Goal: Information Seeking & Learning: Learn about a topic

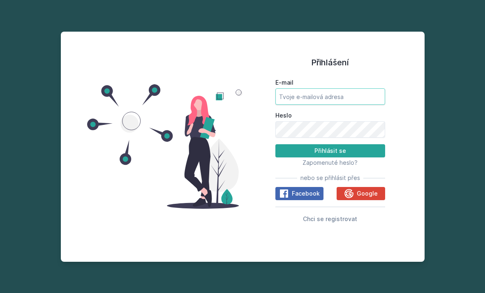
click at [347, 105] on input "E-mail" at bounding box center [330, 96] width 110 height 16
type input "[EMAIL_ADDRESS][DOMAIN_NAME]"
click at [330, 157] on button "Přihlásit se" at bounding box center [330, 150] width 110 height 13
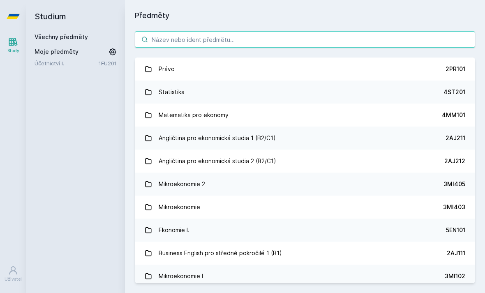
click at [198, 40] on input "search" at bounding box center [305, 39] width 340 height 16
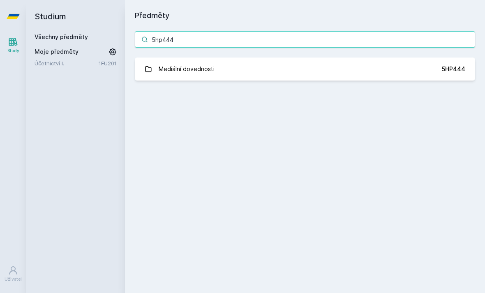
type input "5hp444"
click at [347, 72] on link "Mediální dovednosti 5HP444" at bounding box center [305, 69] width 340 height 23
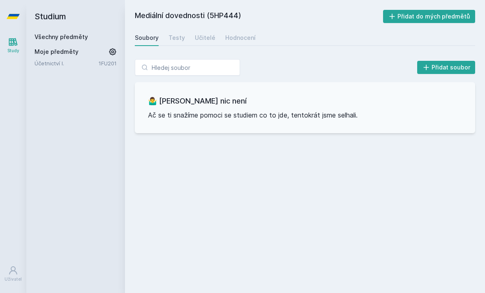
click at [237, 39] on div "Hodnocení" at bounding box center [240, 38] width 30 height 8
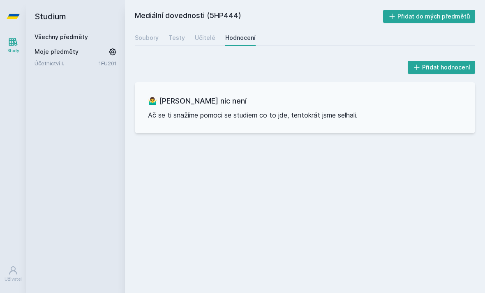
click at [154, 41] on div "Soubory" at bounding box center [147, 38] width 24 height 8
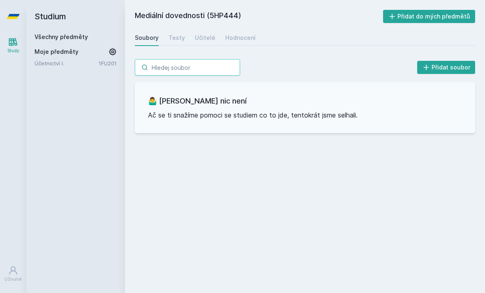
click at [205, 72] on input "search" at bounding box center [187, 67] width 105 height 16
click at [232, 16] on h2 "Mediální dovednosti (5HP444)" at bounding box center [259, 16] width 248 height 13
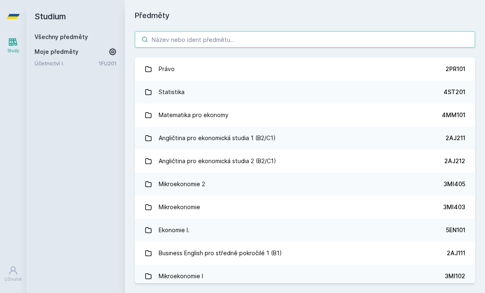
click at [276, 41] on input "search" at bounding box center [305, 39] width 340 height 16
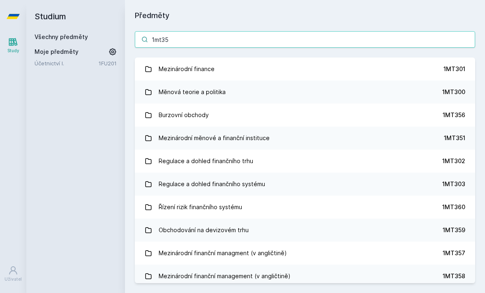
type input "1mt355"
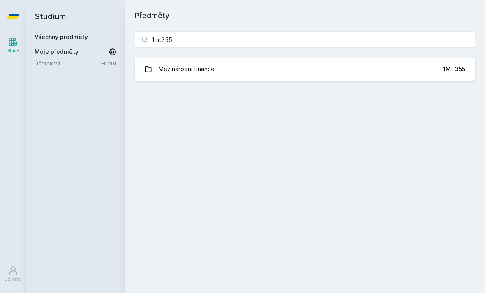
click at [318, 72] on link "Mezinárodní finance 1MT355" at bounding box center [305, 69] width 340 height 23
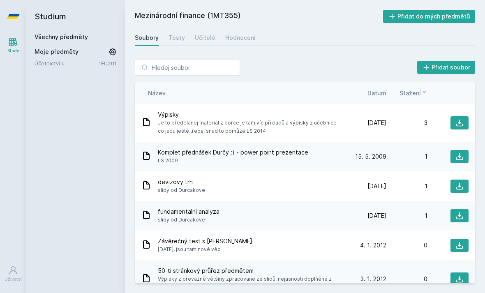
click at [234, 38] on div "Hodnocení" at bounding box center [240, 38] width 30 height 8
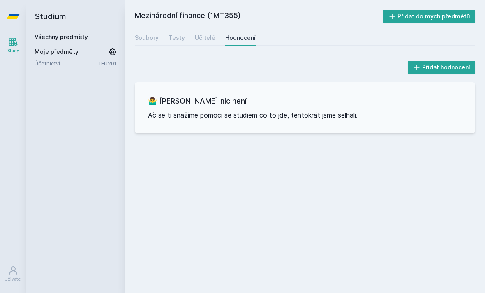
click at [150, 36] on div "Soubory" at bounding box center [147, 38] width 24 height 8
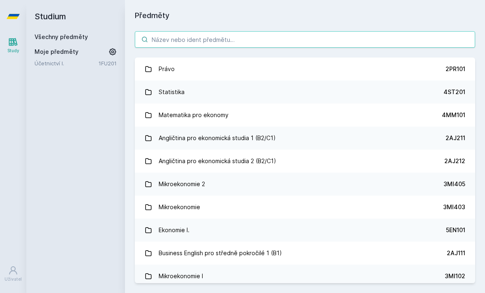
click at [200, 39] on input "search" at bounding box center [305, 39] width 340 height 16
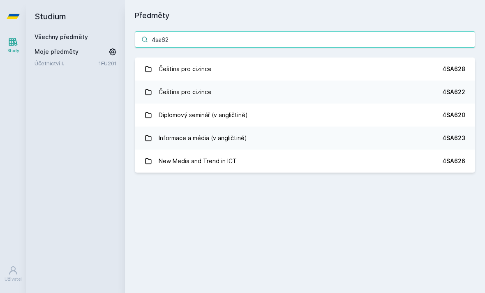
type input "4sa626"
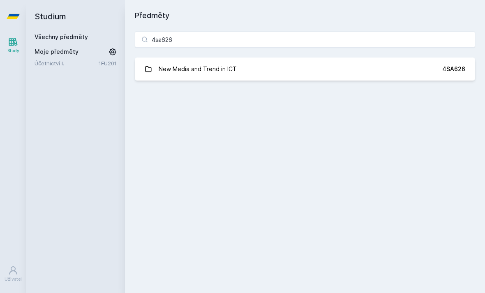
click at [288, 69] on link "New Media and Trend in ICT 4SA626" at bounding box center [305, 69] width 340 height 23
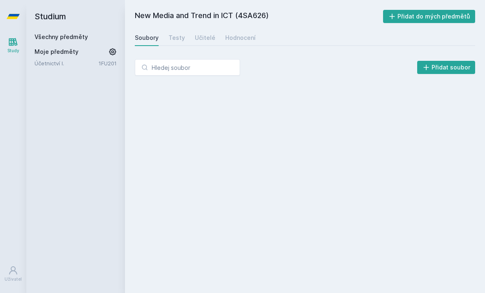
click at [241, 40] on div "Hodnocení" at bounding box center [240, 38] width 30 height 8
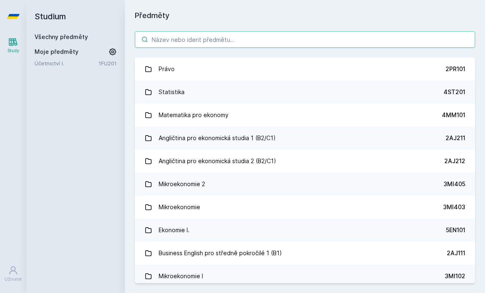
click at [180, 38] on input "search" at bounding box center [305, 39] width 340 height 16
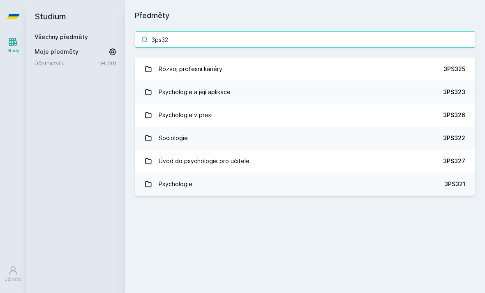
type input "3ps321"
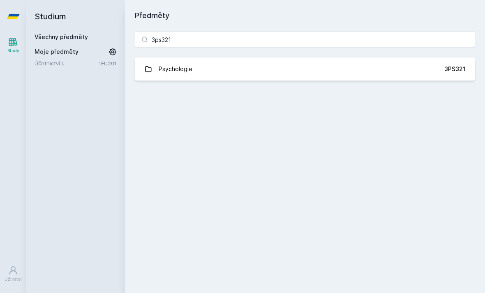
click at [277, 60] on link "Psychologie 3PS321" at bounding box center [305, 69] width 340 height 23
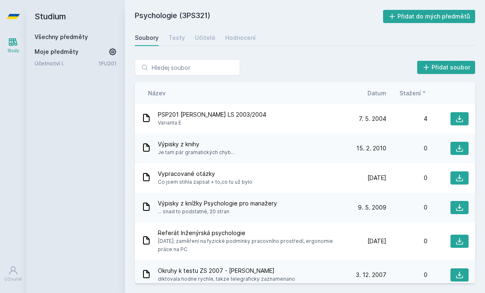
click at [240, 34] on div "Hodnocení" at bounding box center [240, 38] width 30 height 8
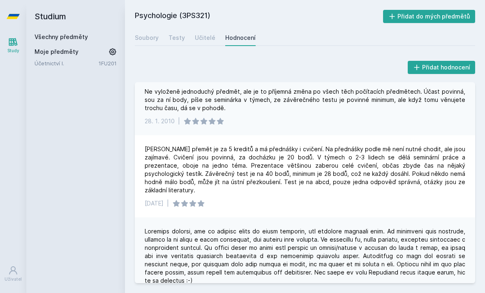
scroll to position [109, 0]
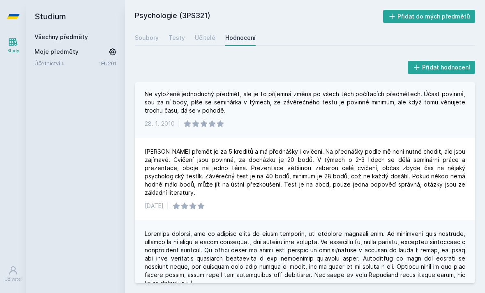
click at [143, 41] on div "Soubory" at bounding box center [147, 38] width 24 height 8
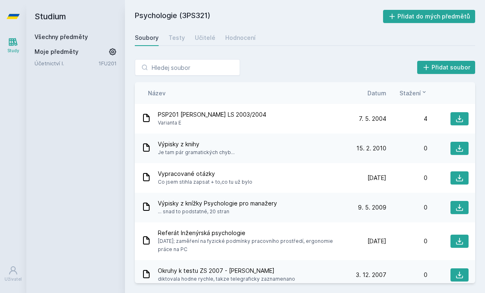
click at [59, 16] on h2 "Studium" at bounding box center [76, 16] width 82 height 33
click at [17, 45] on icon at bounding box center [13, 42] width 9 height 8
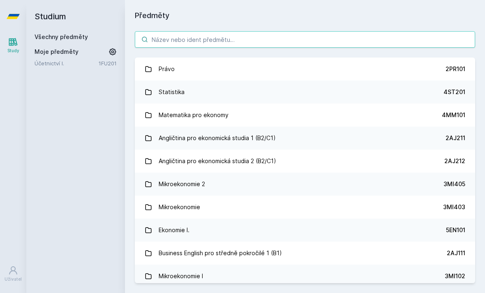
click at [179, 45] on input "search" at bounding box center [305, 39] width 340 height 16
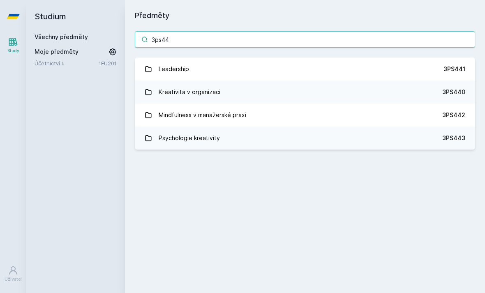
type input "3ps443"
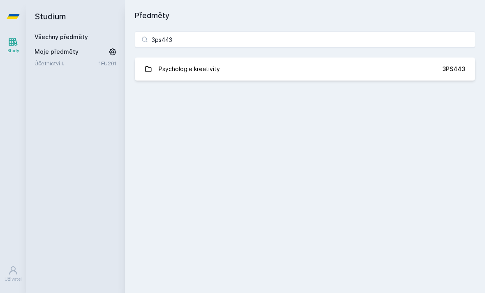
click at [260, 68] on link "Psychologie kreativity 3PS443" at bounding box center [305, 69] width 340 height 23
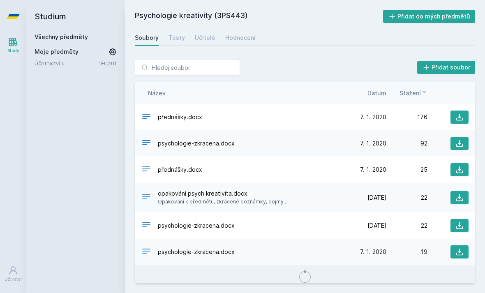
click at [239, 32] on link "Hodnocení" at bounding box center [240, 38] width 30 height 16
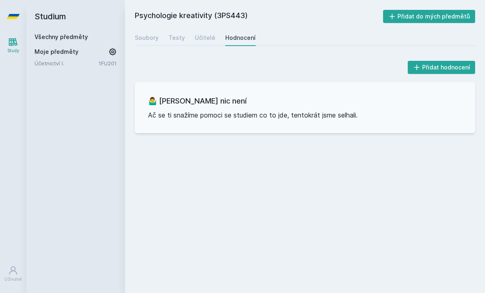
click at [147, 43] on link "Soubory" at bounding box center [147, 38] width 24 height 16
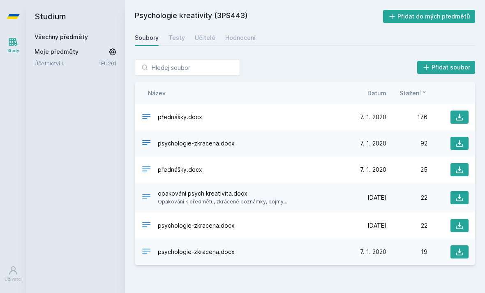
click at [12, 44] on icon at bounding box center [13, 42] width 9 height 8
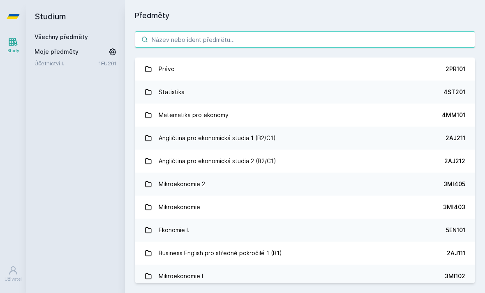
click at [210, 34] on input "search" at bounding box center [305, 39] width 340 height 16
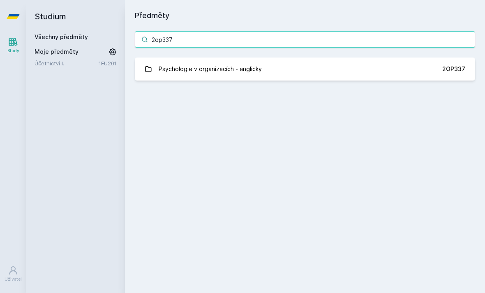
type input "2op337"
click at [300, 62] on link "Psychologie v organizacích - anglicky 2OP337" at bounding box center [305, 69] width 340 height 23
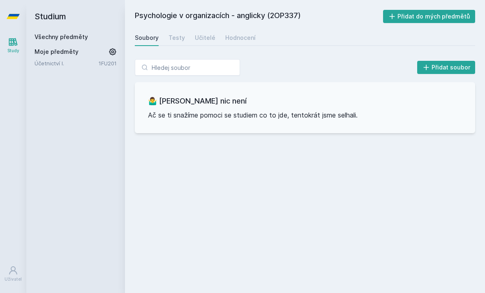
click at [250, 37] on div "Hodnocení" at bounding box center [240, 38] width 30 height 8
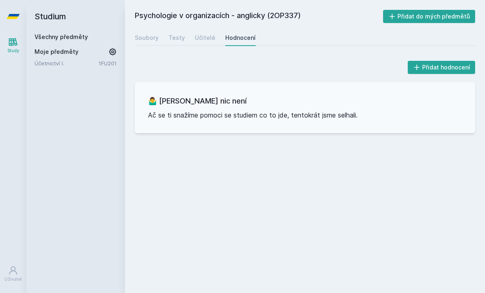
click at [9, 46] on icon at bounding box center [13, 42] width 10 height 10
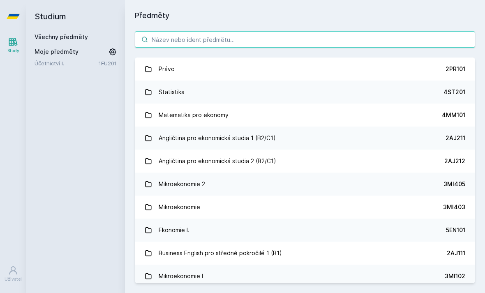
click at [203, 36] on input "search" at bounding box center [305, 39] width 340 height 16
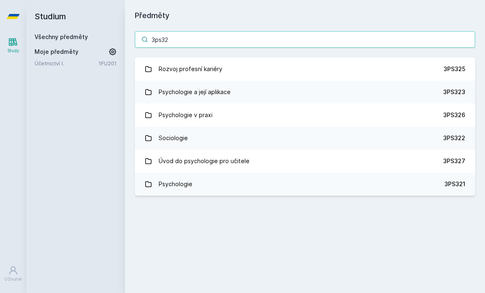
type input "3ps326"
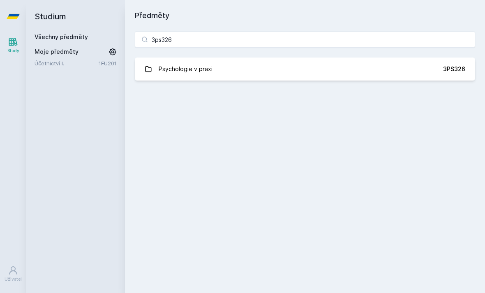
click at [321, 66] on link "Psychologie v praxi 3PS326" at bounding box center [305, 69] width 340 height 23
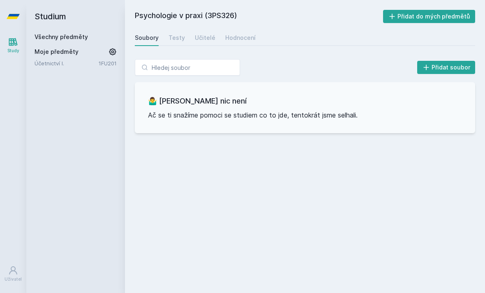
click at [234, 38] on div "Hodnocení" at bounding box center [240, 38] width 30 height 8
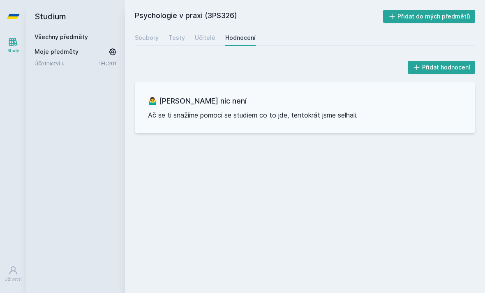
click at [18, 41] on icon at bounding box center [13, 42] width 10 height 10
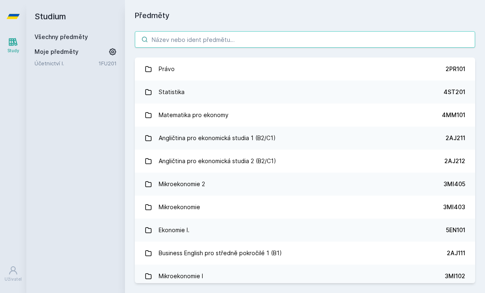
click at [217, 36] on input "search" at bounding box center [305, 39] width 340 height 16
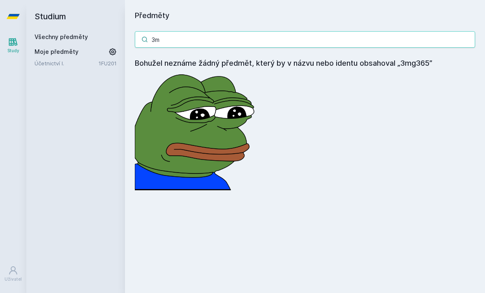
type input "3"
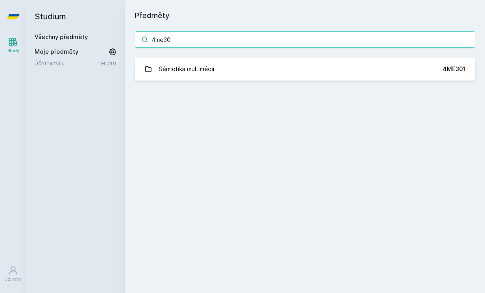
type input "4me30"
click at [252, 72] on link "Sémiotika multimédií 4ME301" at bounding box center [305, 69] width 340 height 23
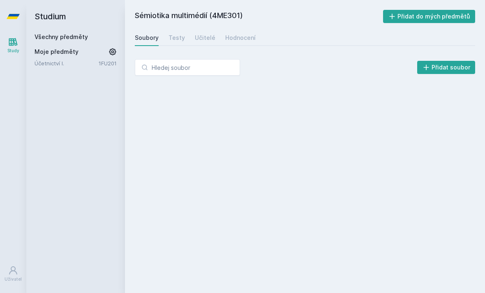
click at [235, 42] on link "Hodnocení" at bounding box center [240, 38] width 30 height 16
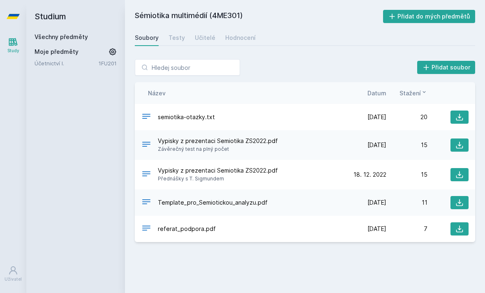
click at [8, 43] on icon at bounding box center [13, 42] width 10 height 10
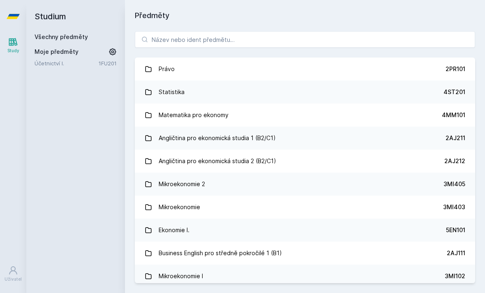
scroll to position [0, 0]
click at [256, 38] on input "search" at bounding box center [305, 39] width 340 height 16
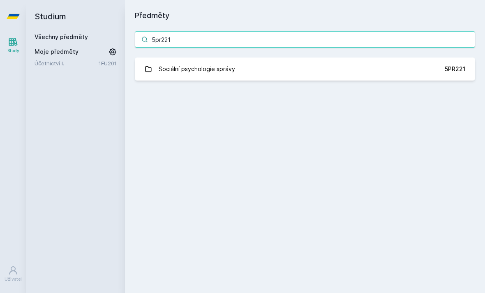
scroll to position [0, 0]
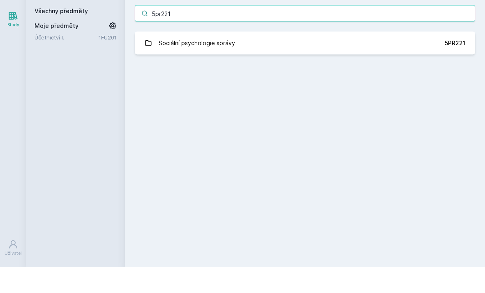
type input "5pr221"
click at [314, 58] on link "Sociální psychologie správy 5PR221" at bounding box center [305, 69] width 340 height 23
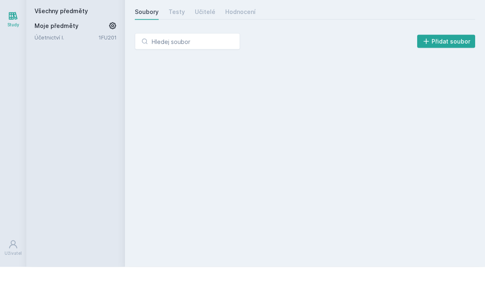
scroll to position [26, 0]
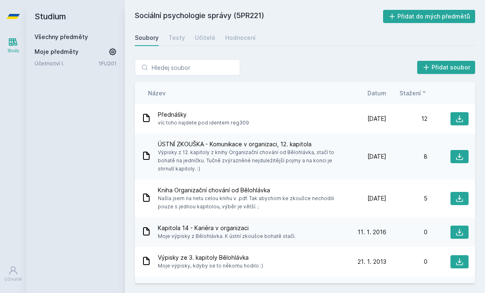
click at [237, 34] on div "Hodnocení" at bounding box center [240, 38] width 30 height 8
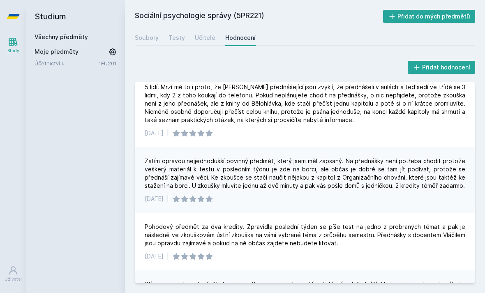
scroll to position [33, 0]
click at [13, 37] on icon at bounding box center [13, 42] width 10 height 10
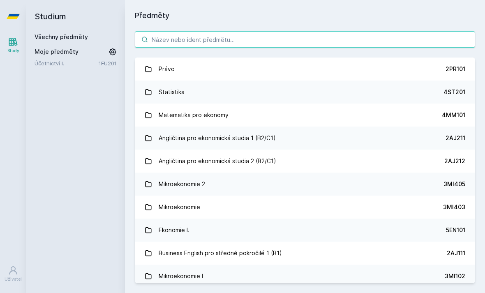
click at [239, 31] on input "search" at bounding box center [305, 39] width 340 height 16
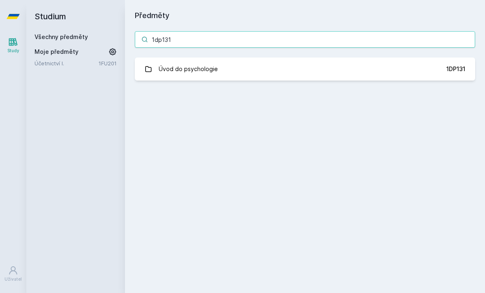
type input "1dp131"
click at [225, 58] on link "Úvod do psychologie 1DP131" at bounding box center [305, 69] width 340 height 23
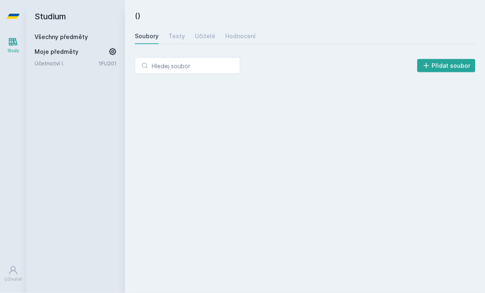
scroll to position [26, 0]
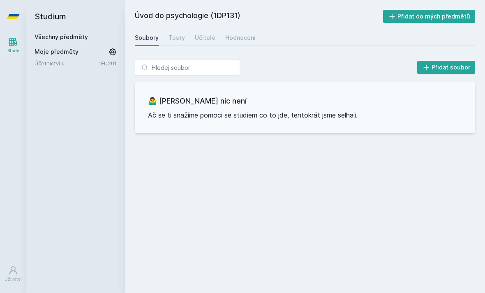
click at [246, 34] on div "Hodnocení" at bounding box center [240, 38] width 30 height 8
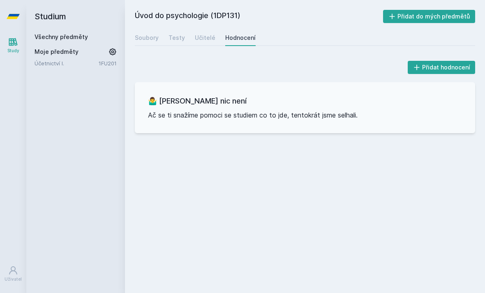
click at [9, 37] on icon at bounding box center [13, 42] width 10 height 10
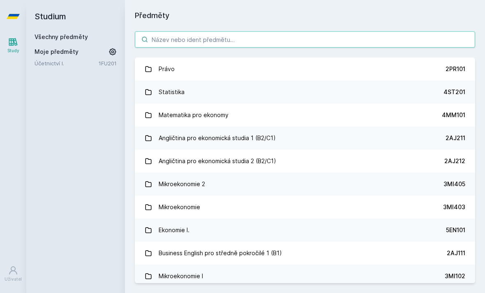
click at [216, 31] on input "search" at bounding box center [305, 39] width 340 height 16
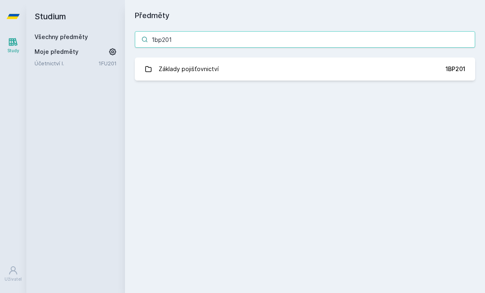
scroll to position [26, 0]
type input "1bp201"
click at [306, 58] on link "Základy pojišťovnictví 1BP201" at bounding box center [305, 69] width 340 height 23
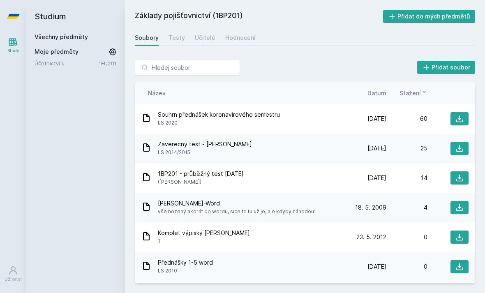
click at [236, 30] on link "Hodnocení" at bounding box center [240, 38] width 30 height 16
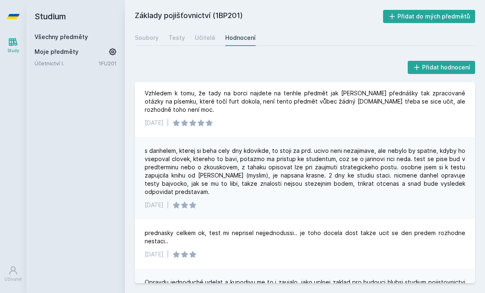
scroll to position [26, 0]
